Goal: Transaction & Acquisition: Purchase product/service

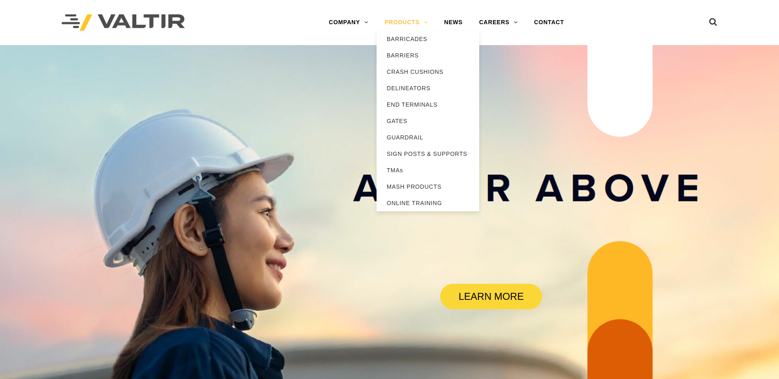
click at [404, 22] on link "PRODUCTS" at bounding box center [407, 22] width 60 height 16
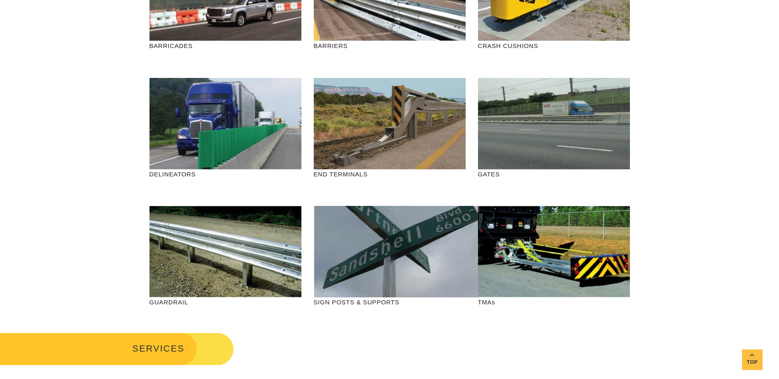
scroll to position [164, 0]
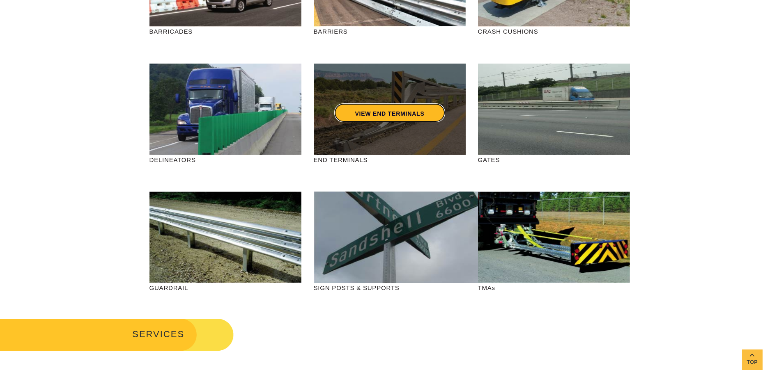
click at [377, 109] on link "VIEW END TERMINALS" at bounding box center [389, 112] width 110 height 19
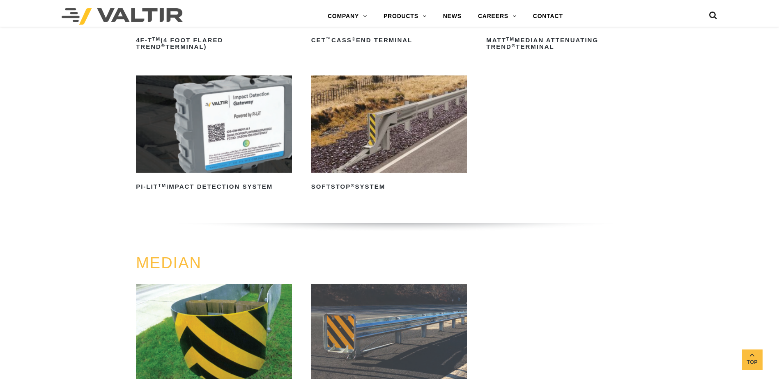
scroll to position [164, 0]
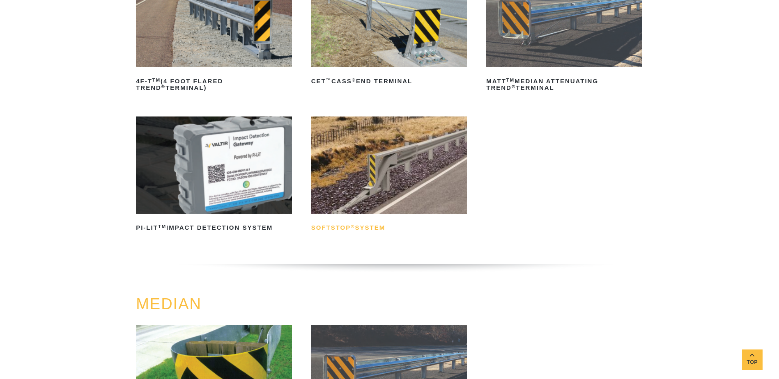
click at [378, 228] on h2 "SoftStop ® System" at bounding box center [389, 227] width 156 height 13
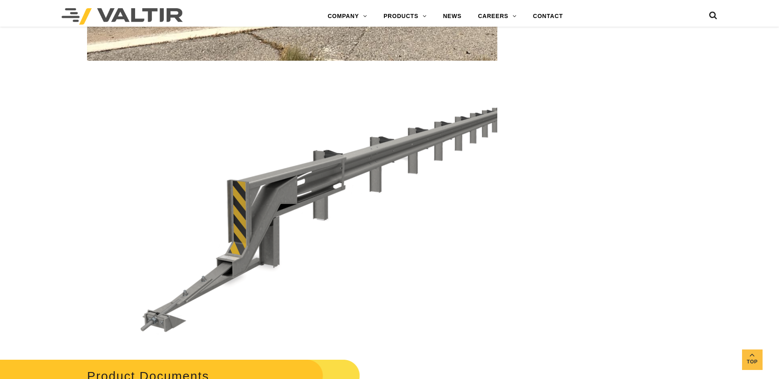
scroll to position [2570, 0]
